Goal: Task Accomplishment & Management: Use online tool/utility

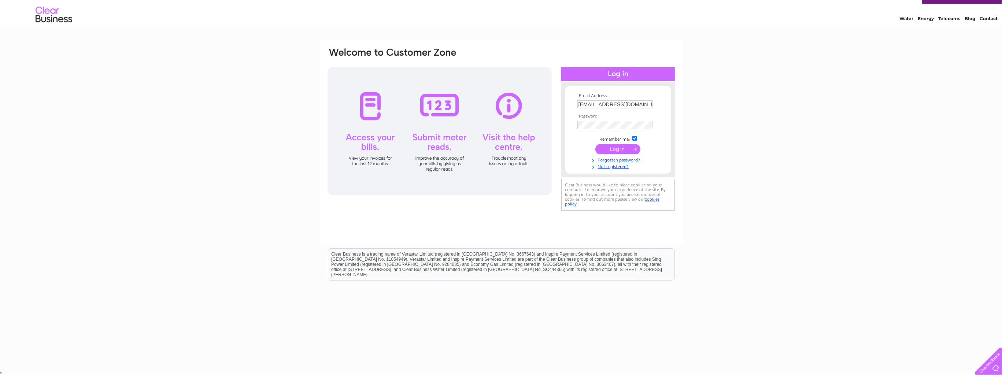
click at [619, 149] on input "submit" at bounding box center [617, 149] width 45 height 10
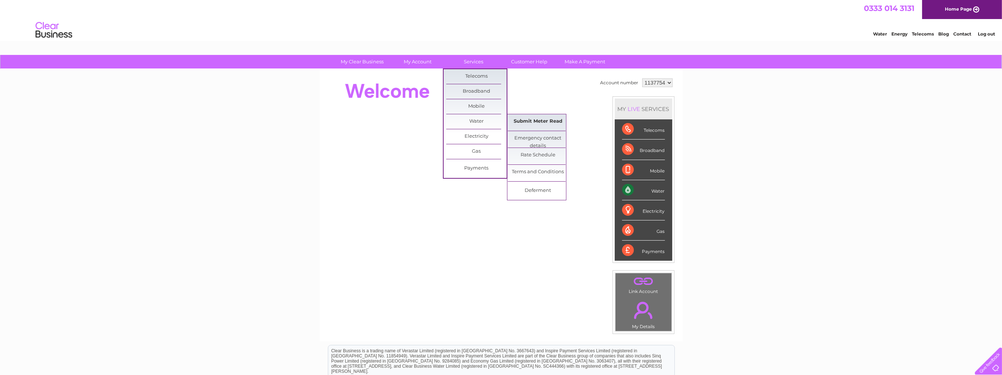
click at [533, 123] on link "Submit Meter Read" at bounding box center [538, 121] width 60 height 15
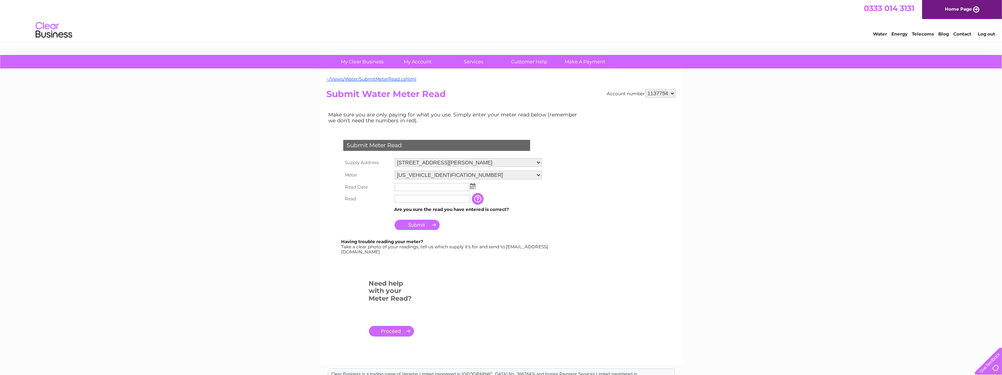
click at [472, 185] on img at bounding box center [472, 186] width 5 height 6
click at [423, 248] on link "26" at bounding box center [424, 250] width 10 height 7
type input "2025/08/26"
click at [400, 198] on input "text" at bounding box center [432, 199] width 75 height 8
type input "00046"
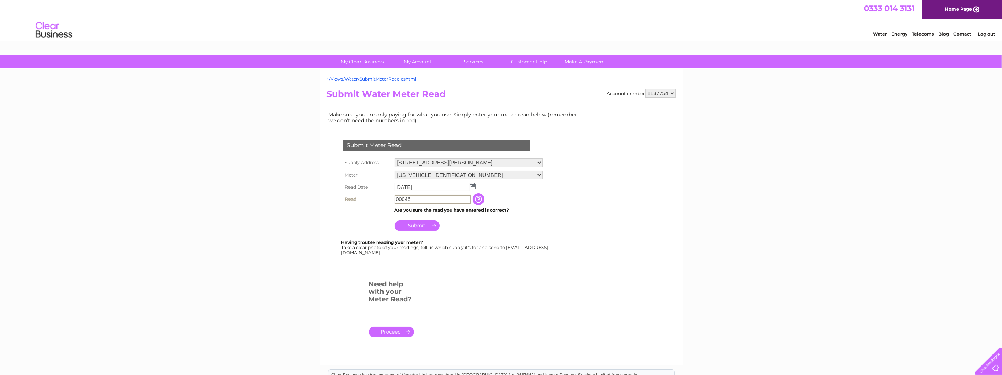
click at [422, 227] on input "Submit" at bounding box center [417, 226] width 45 height 10
